Goal: Task Accomplishment & Management: Use online tool/utility

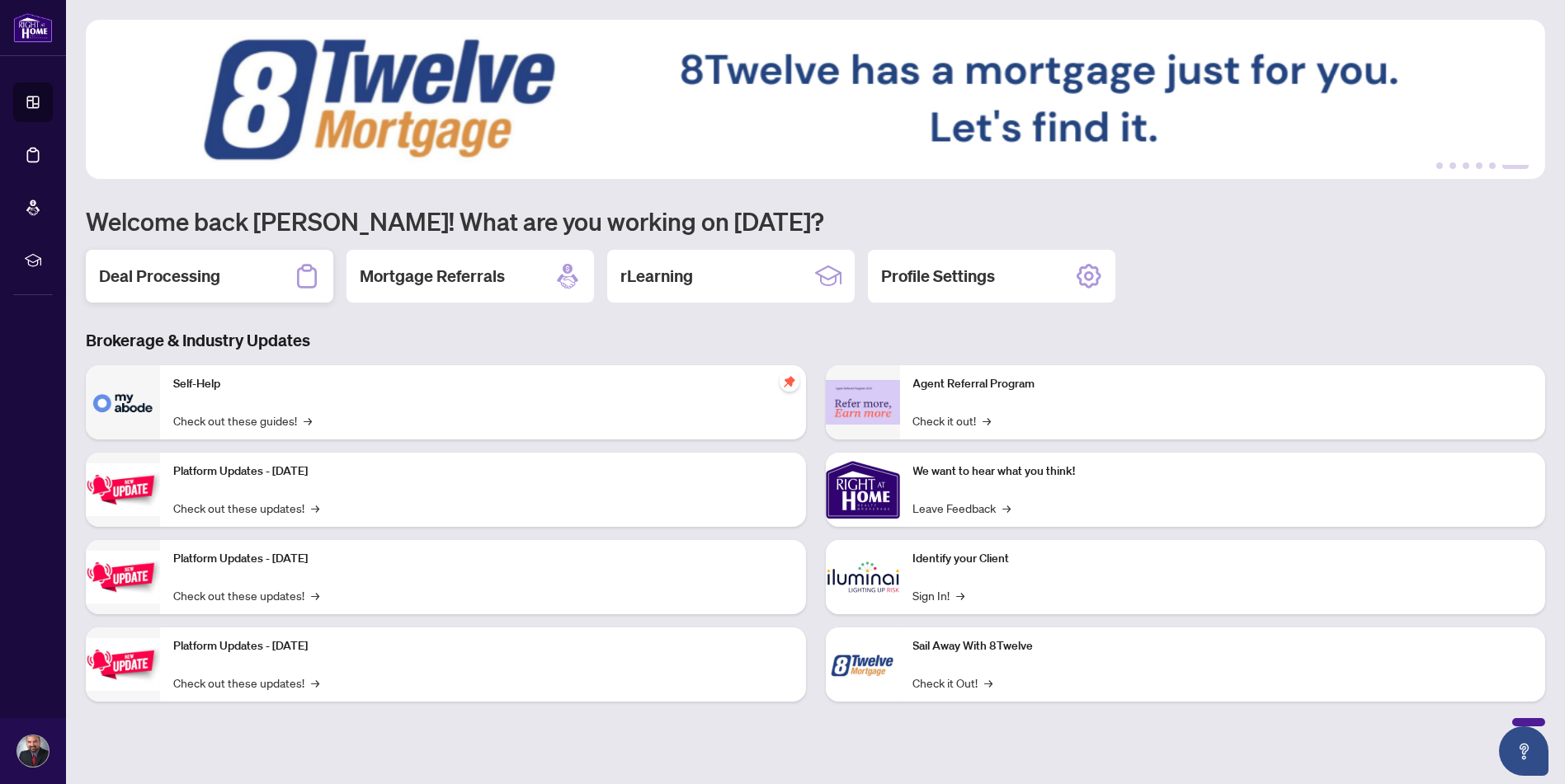
click at [148, 276] on h2 "Deal Processing" at bounding box center [159, 275] width 121 height 23
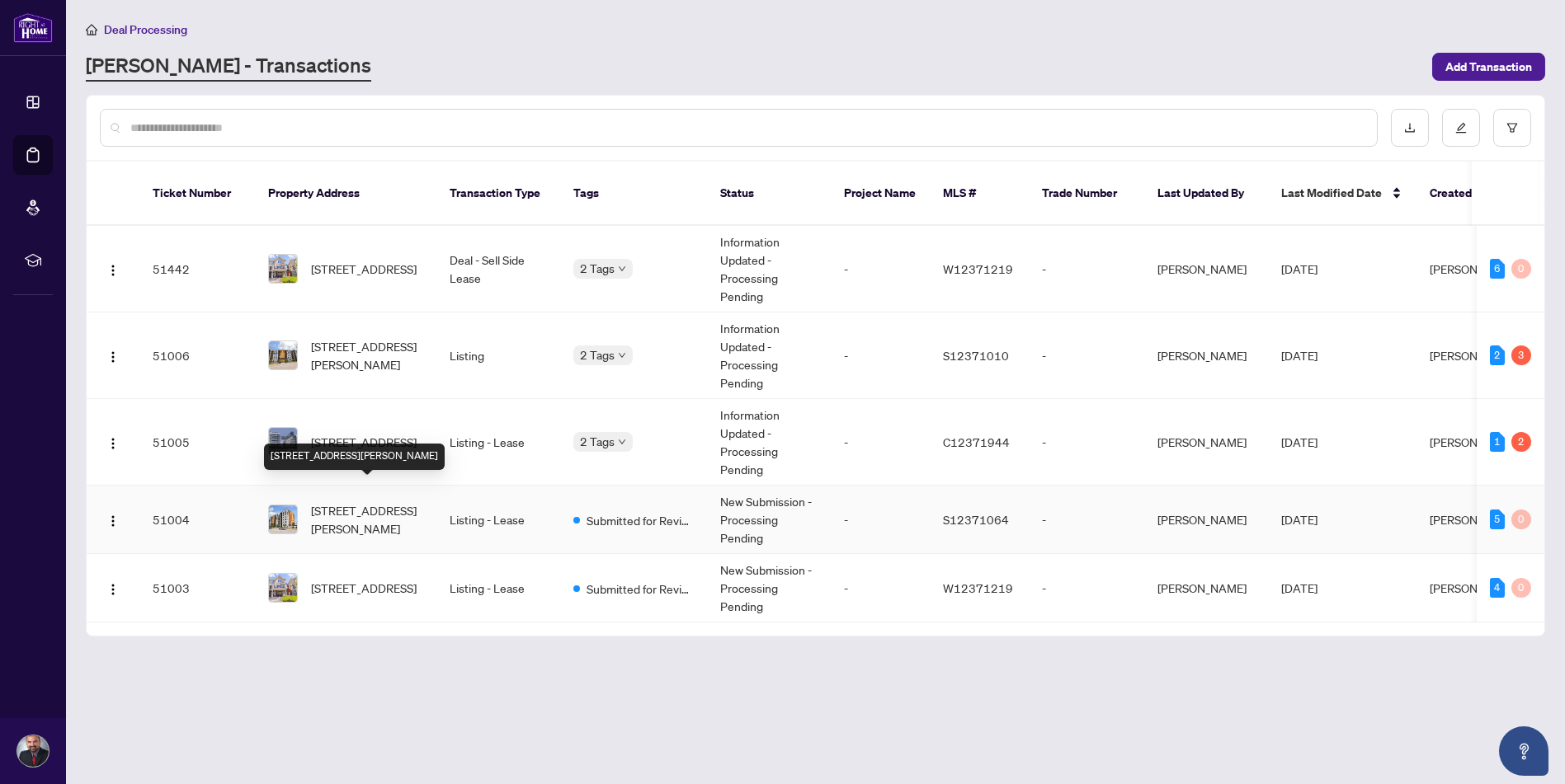
click at [382, 502] on span "[STREET_ADDRESS][PERSON_NAME]" at bounding box center [367, 520] width 112 height 36
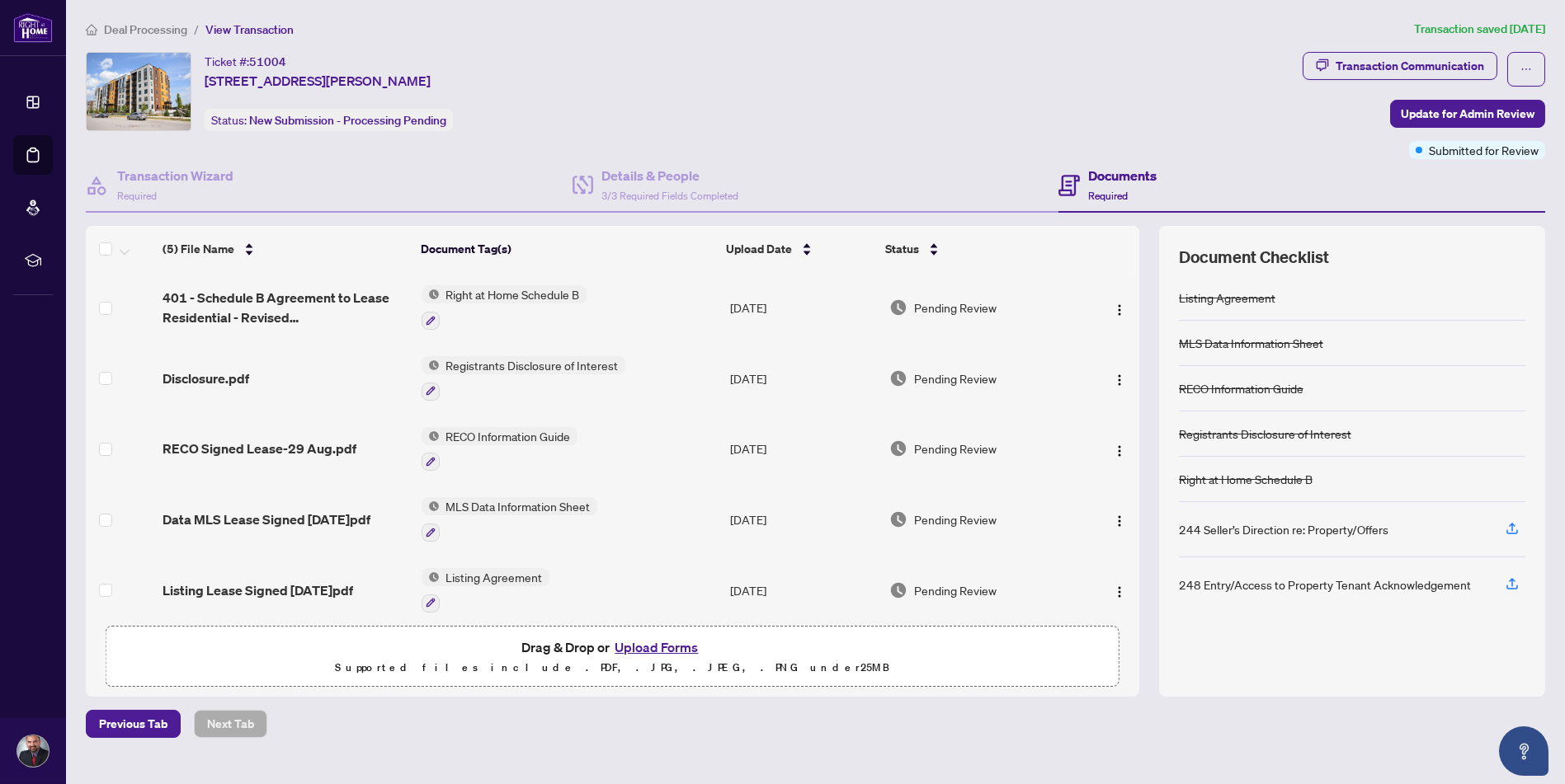
click at [660, 647] on button "Upload Forms" at bounding box center [656, 647] width 93 height 21
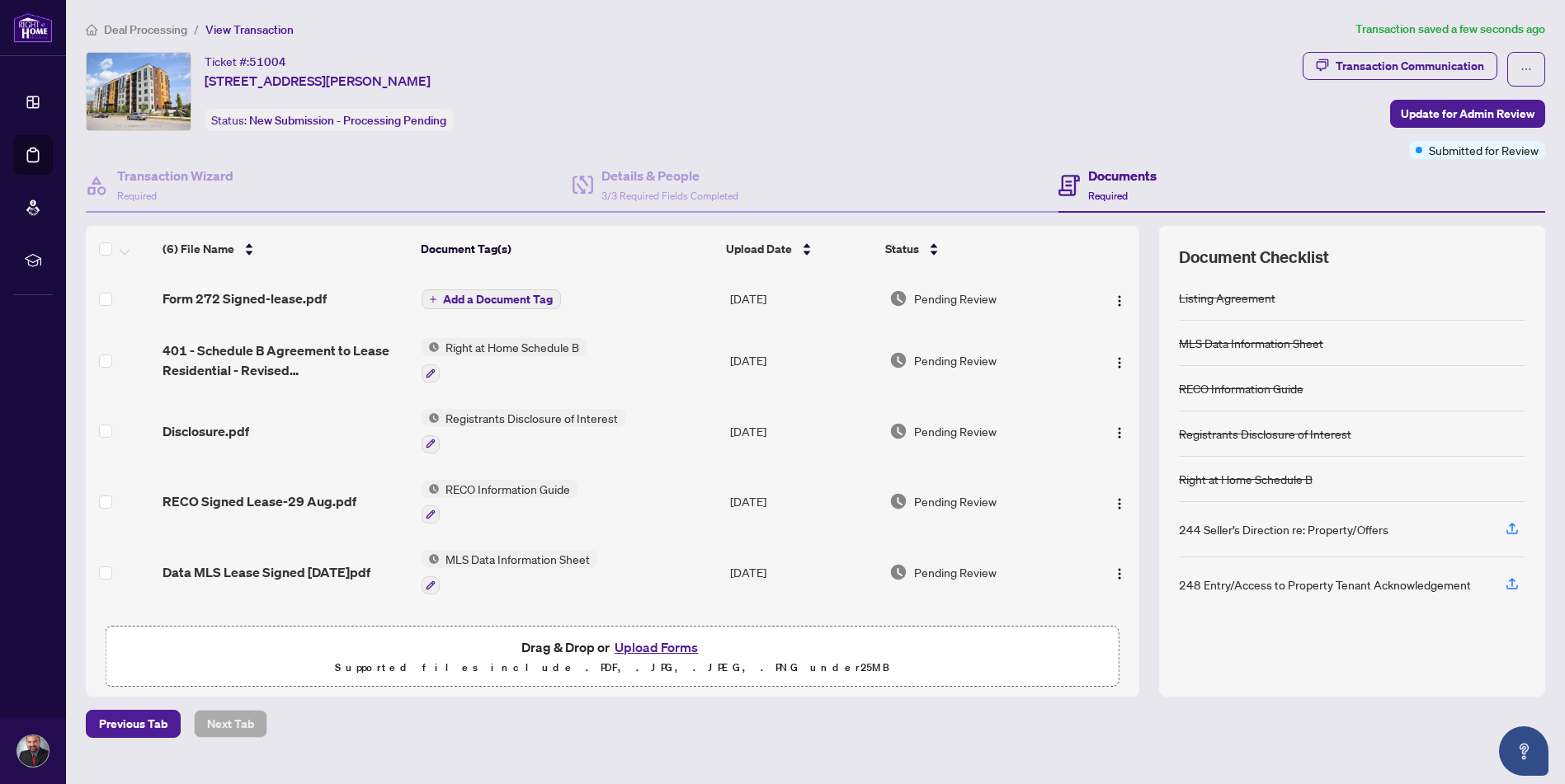
click at [510, 295] on span "Add a Document Tag" at bounding box center [498, 299] width 109 height 12
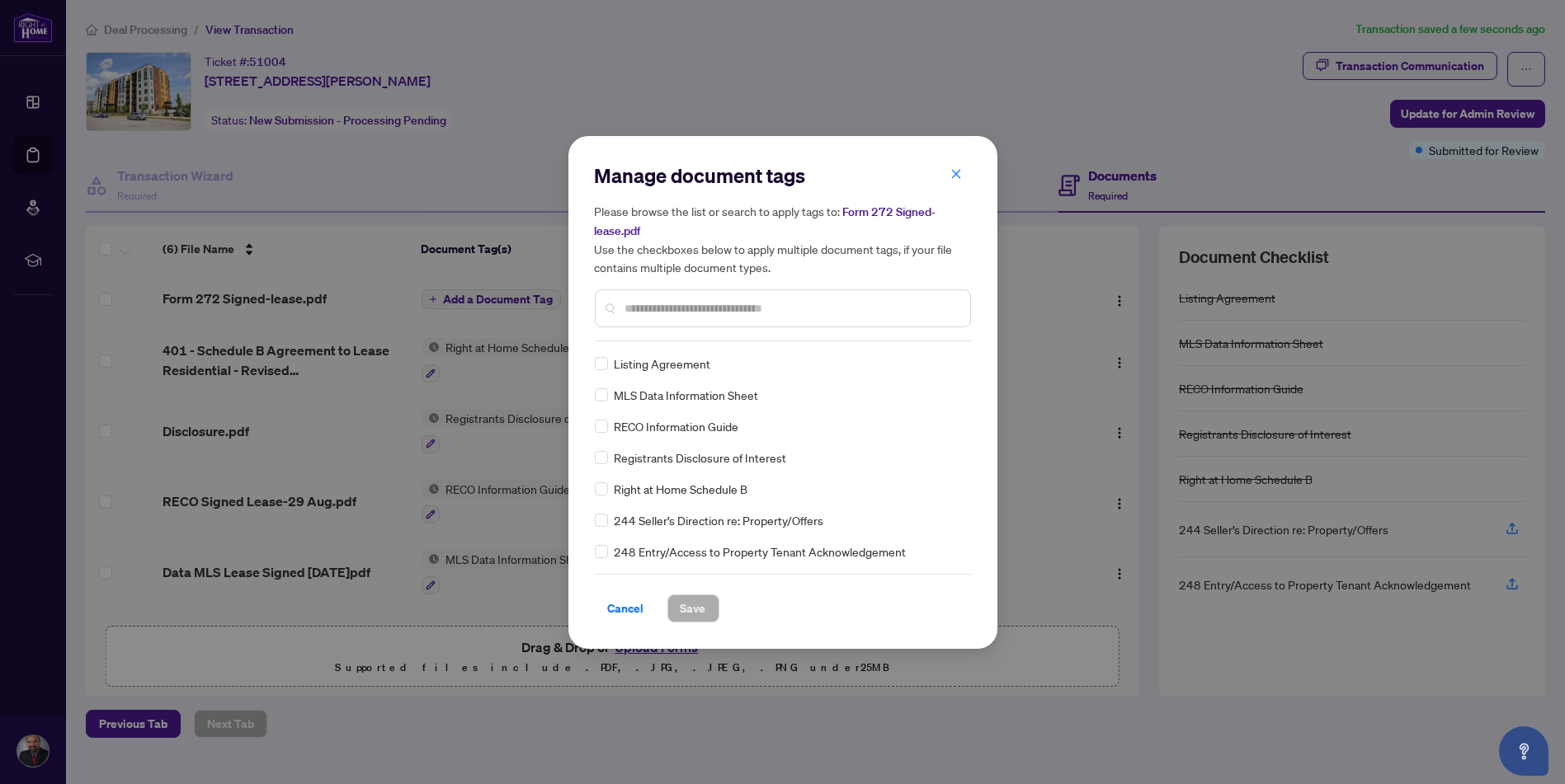
click at [672, 336] on div "Manage document tags Please browse the list or search to apply tags to: Form 27…" at bounding box center [783, 252] width 376 height 179
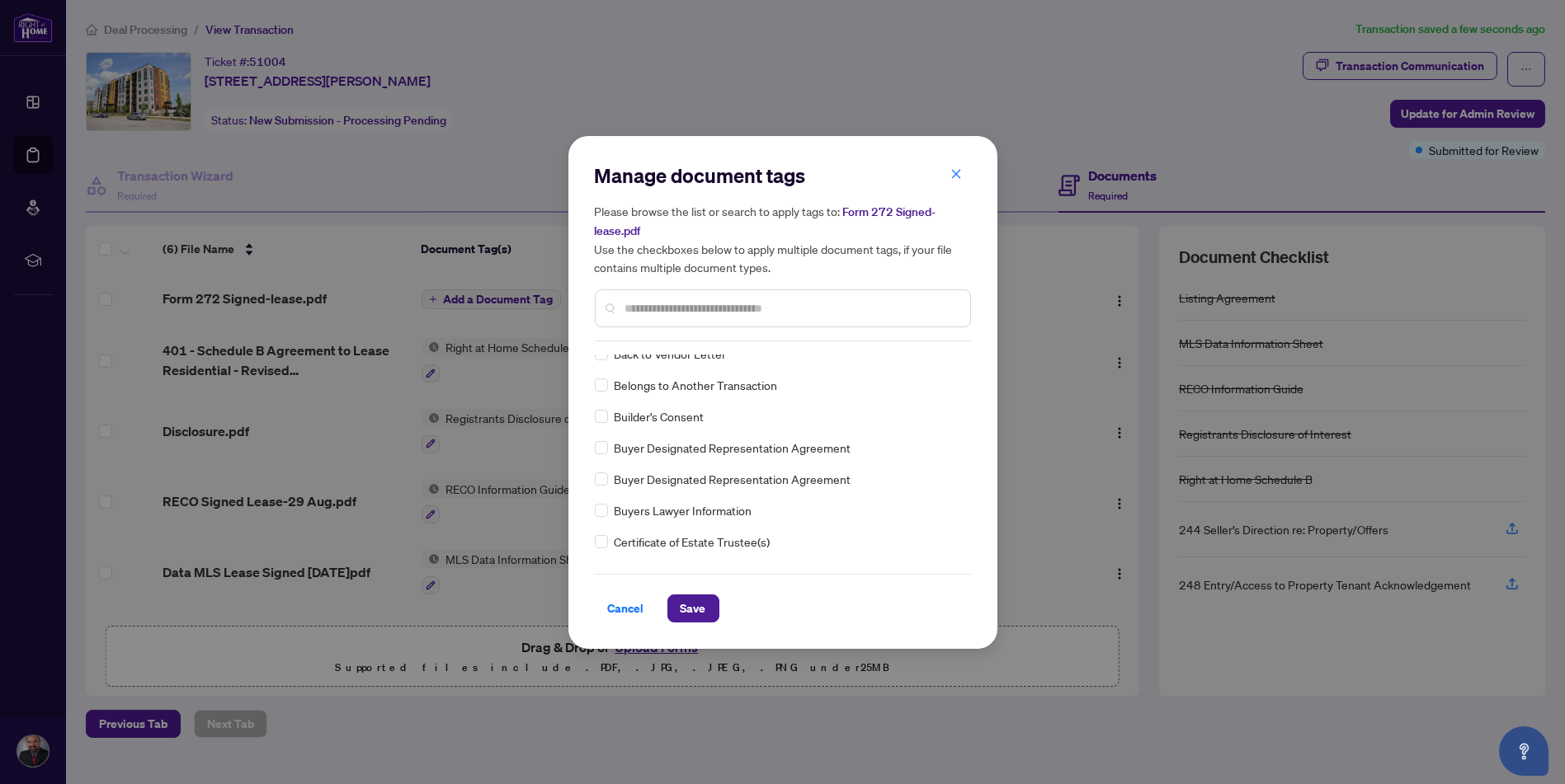
scroll to position [577, 0]
click at [686, 604] on span "Save" at bounding box center [693, 609] width 25 height 26
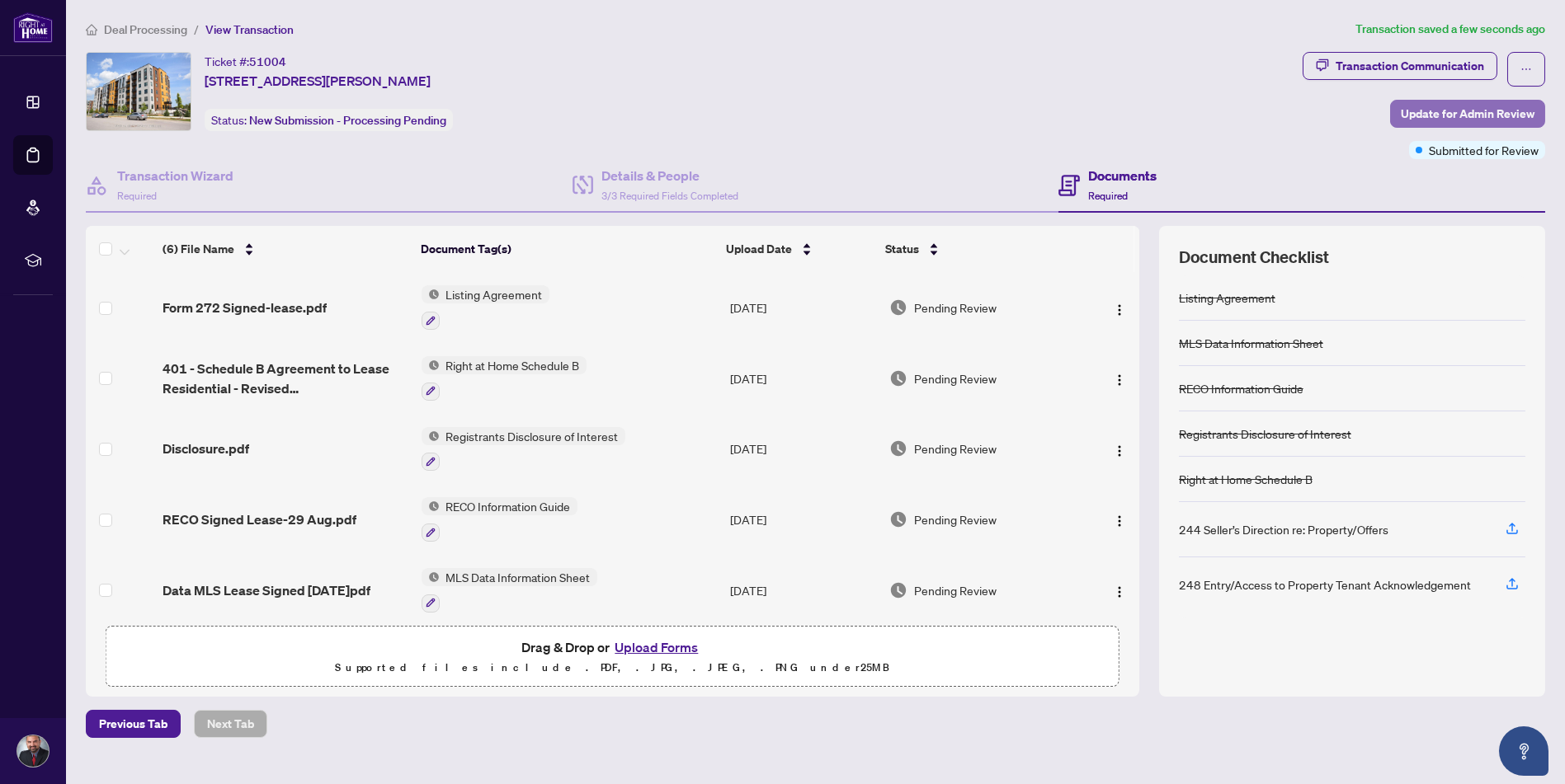
click at [1416, 107] on span "Update for Admin Review" at bounding box center [1468, 114] width 134 height 26
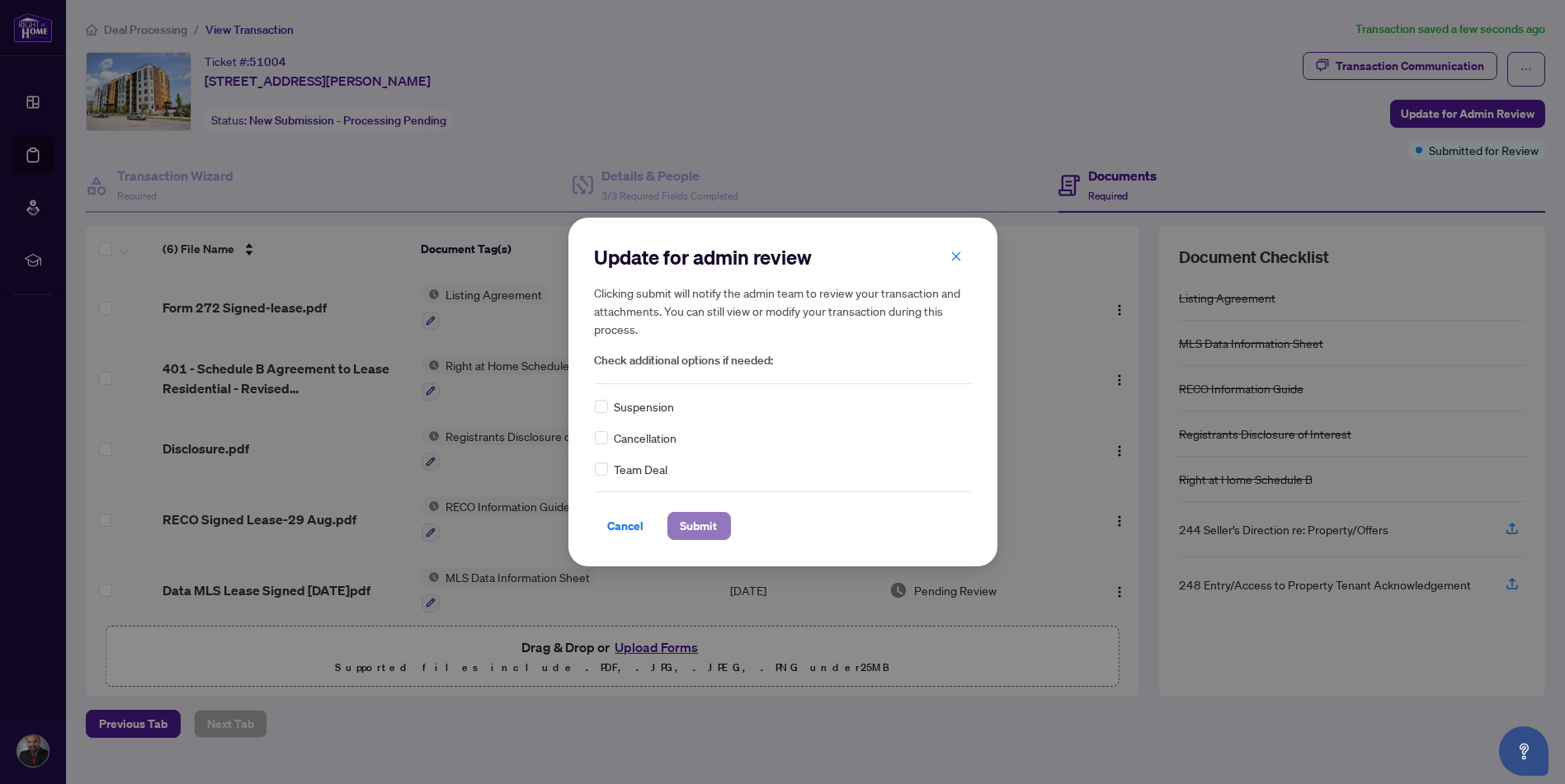
click at [707, 523] on span "Submit" at bounding box center [699, 525] width 37 height 26
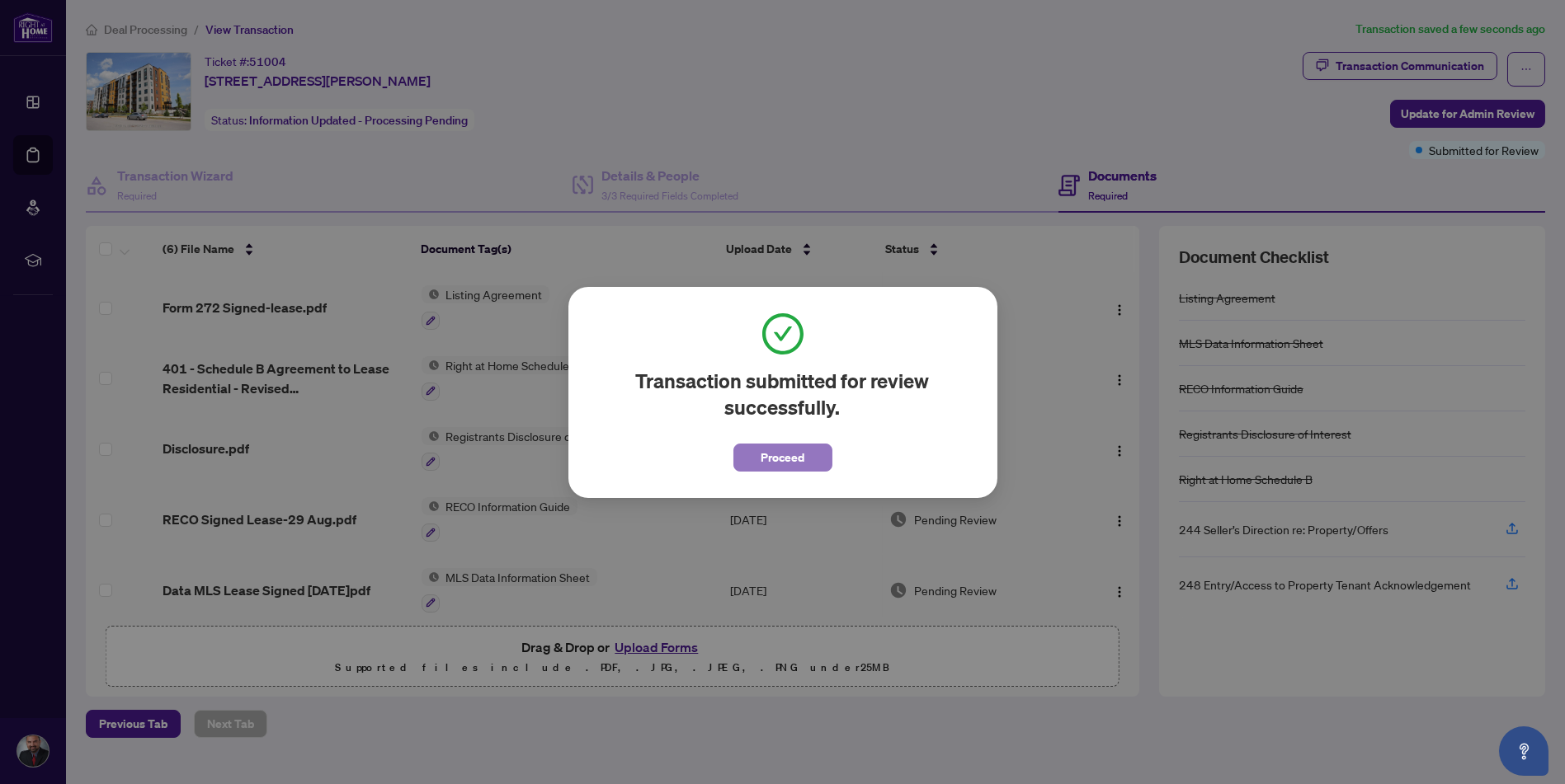
click at [799, 464] on span "Proceed" at bounding box center [782, 457] width 44 height 26
